Goal: Transaction & Acquisition: Subscribe to service/newsletter

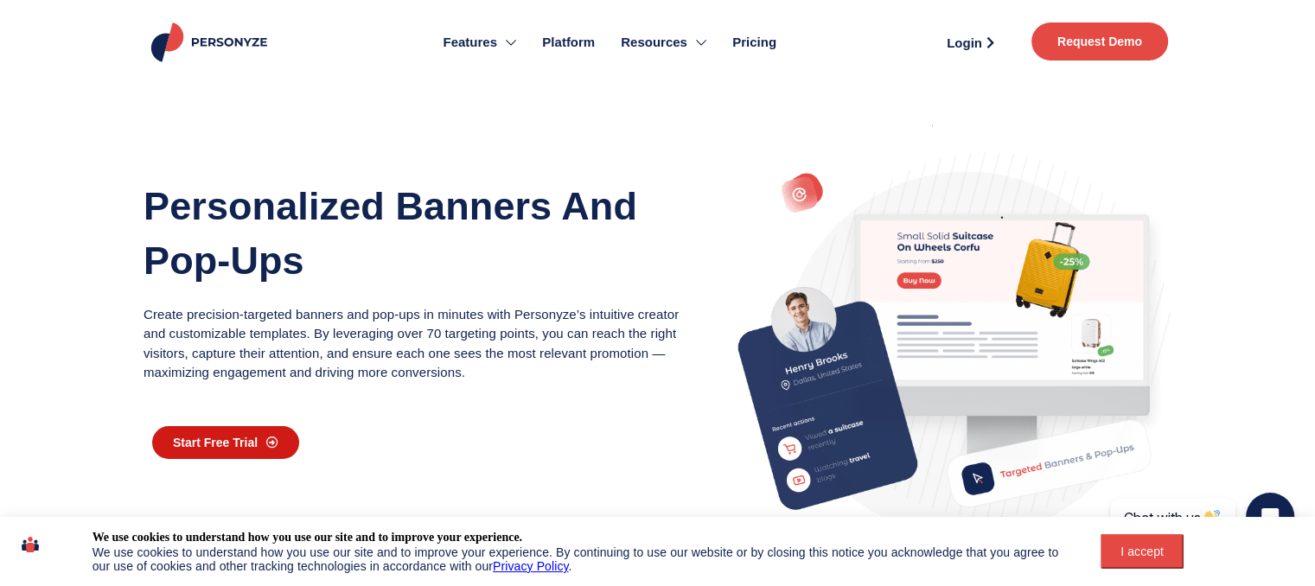
click at [238, 447] on span "Start Free Trial" at bounding box center [215, 443] width 85 height 12
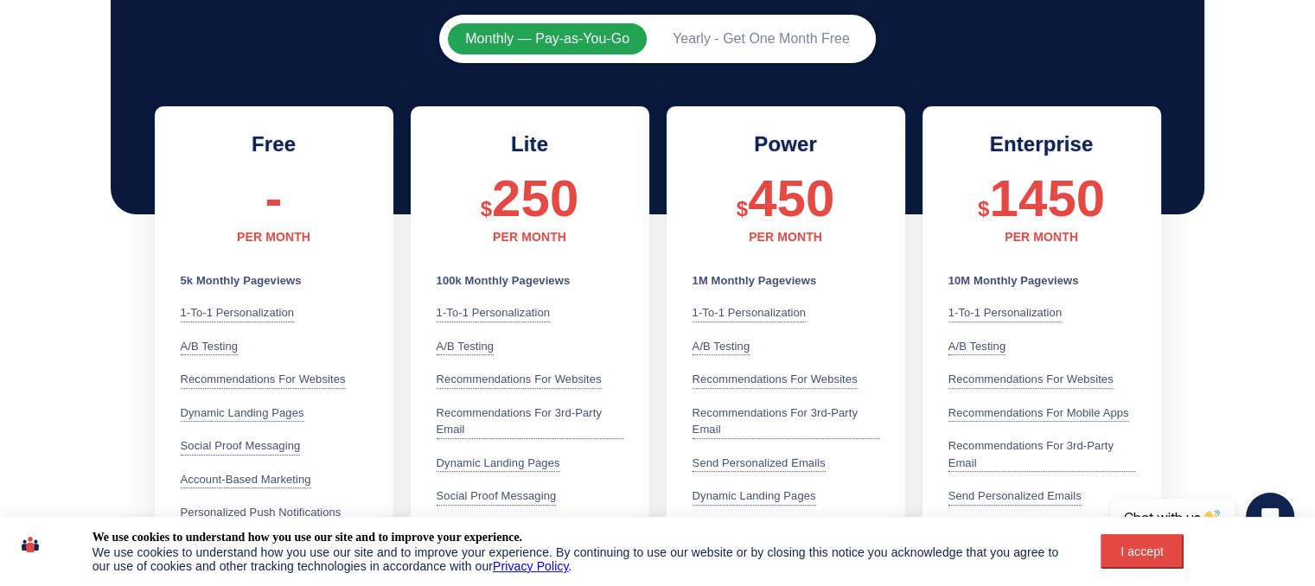
scroll to position [398, 0]
click at [264, 239] on div at bounding box center [263, 243] width 165 height 60
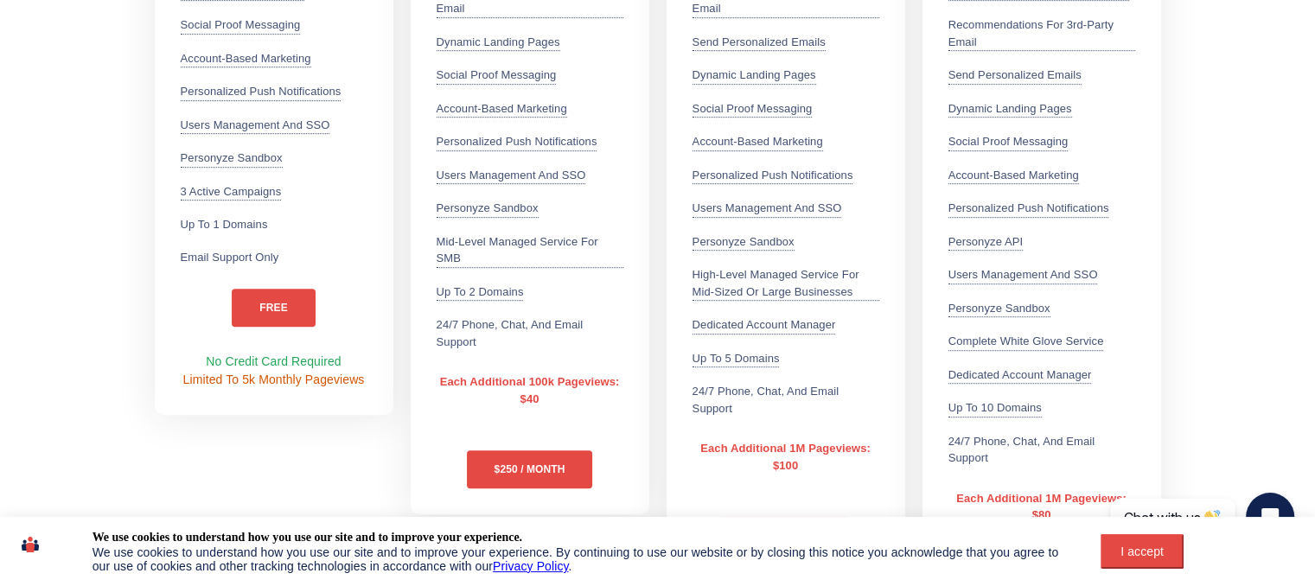
scroll to position [846, 0]
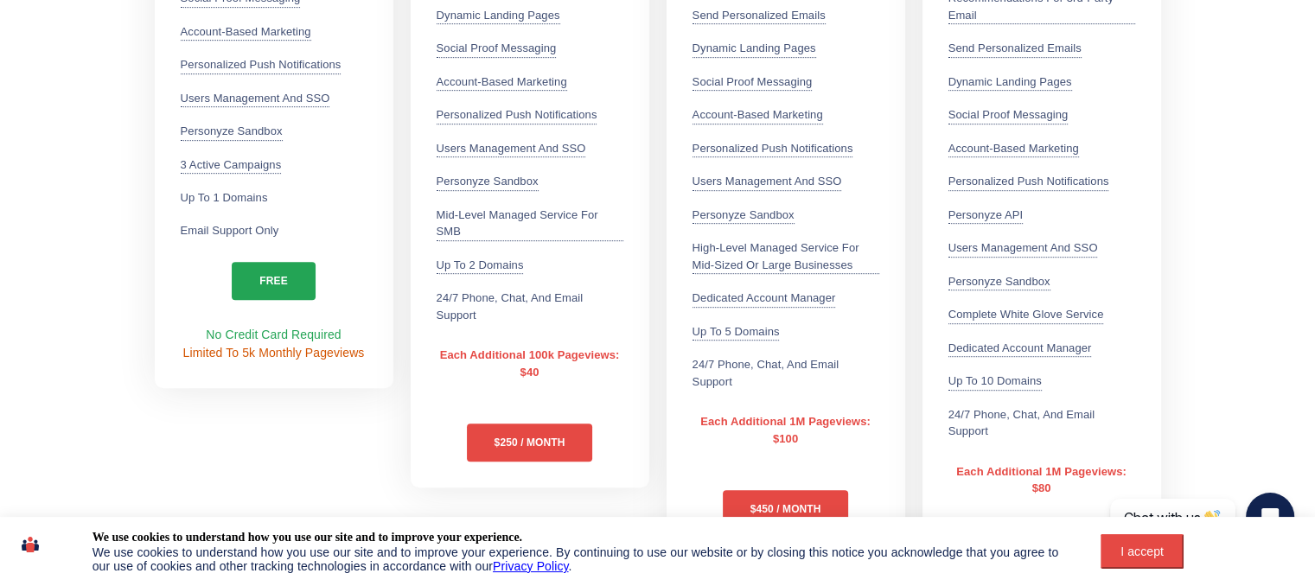
click at [259, 267] on link "free" at bounding box center [273, 281] width 83 height 38
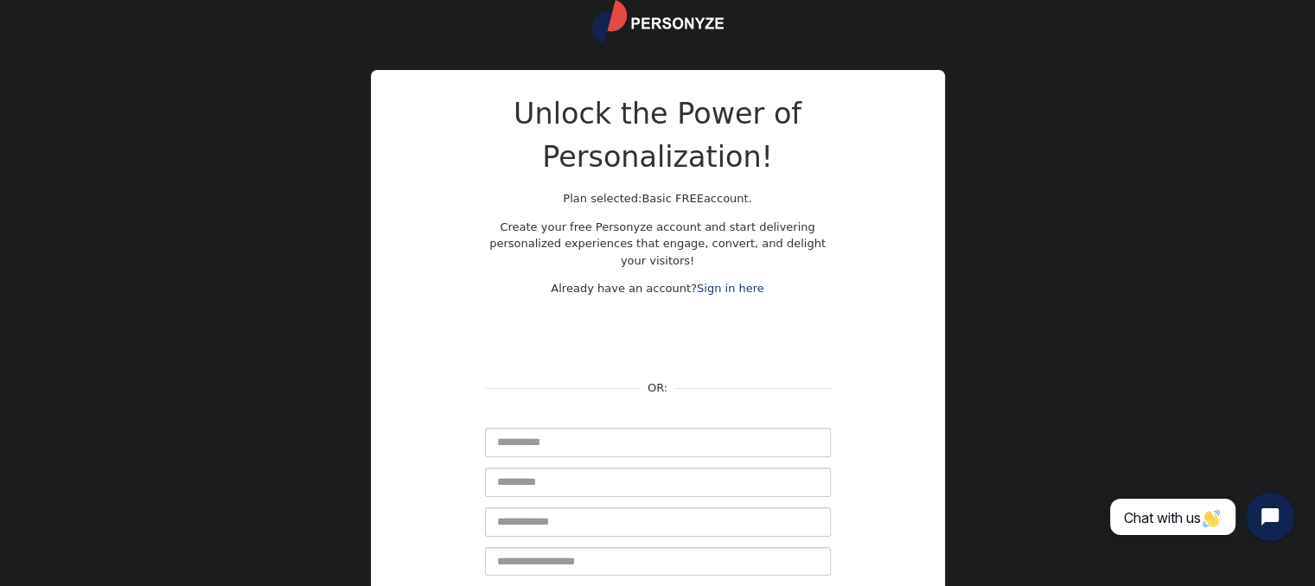
scroll to position [61, 0]
